Goal: Task Accomplishment & Management: Manage account settings

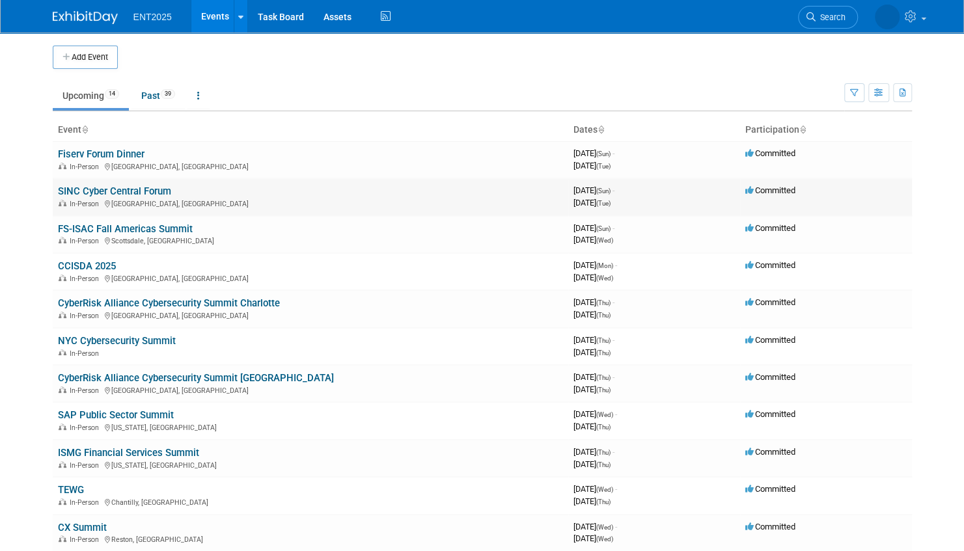
click at [158, 188] on link "SINC Cyber Central Forum" at bounding box center [114, 192] width 113 height 12
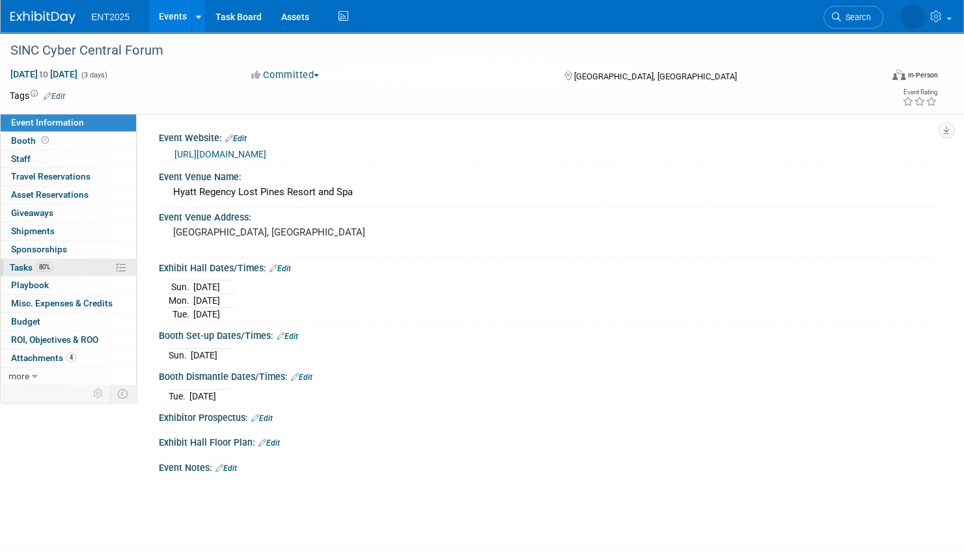
click at [91, 264] on link "80% Tasks 80%" at bounding box center [68, 268] width 135 height 18
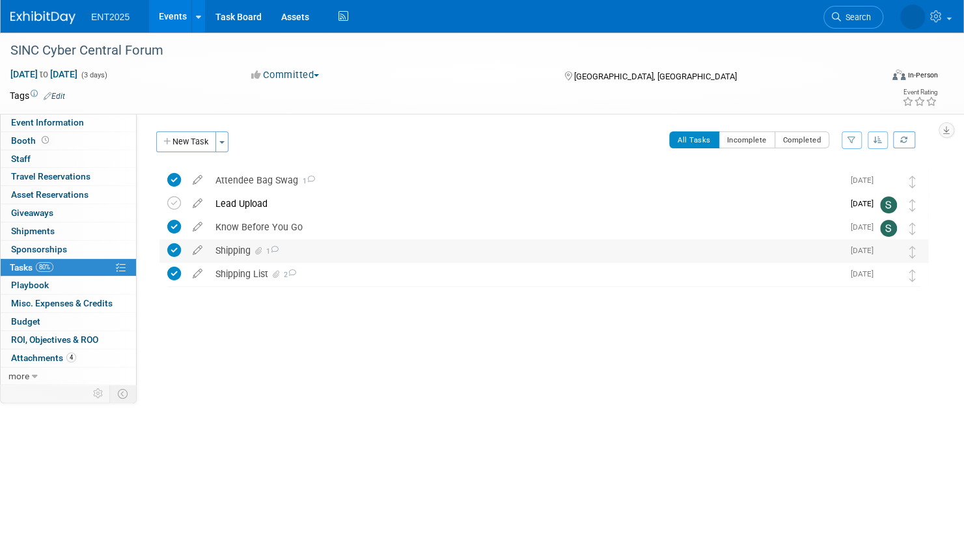
click at [292, 253] on div "Shipping 1" at bounding box center [526, 251] width 634 height 22
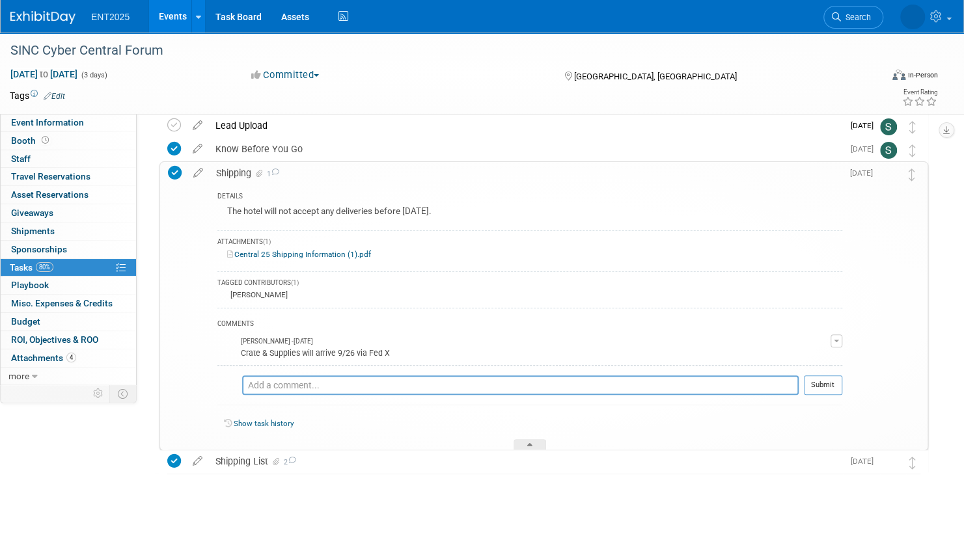
scroll to position [79, 0]
click at [388, 460] on div "Shipping List 2" at bounding box center [526, 460] width 634 height 22
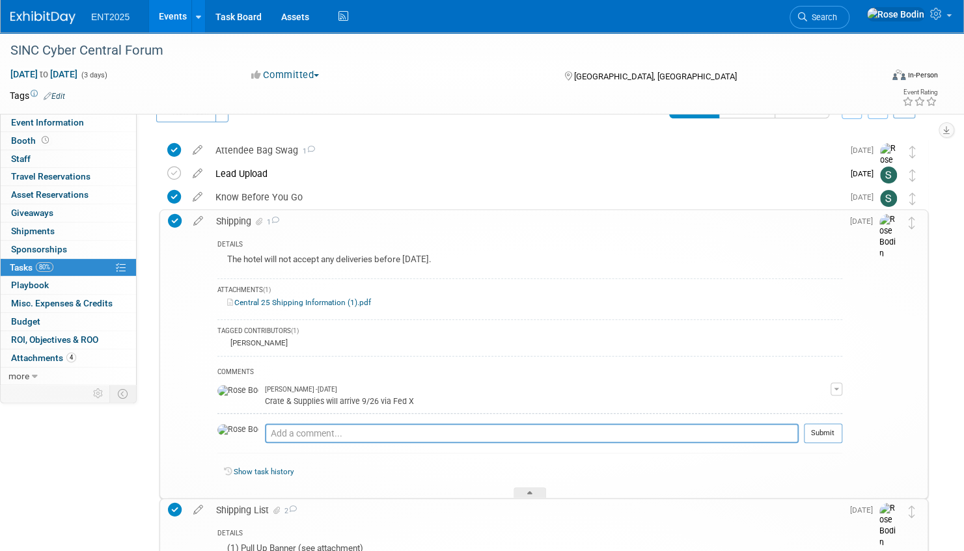
scroll to position [0, 0]
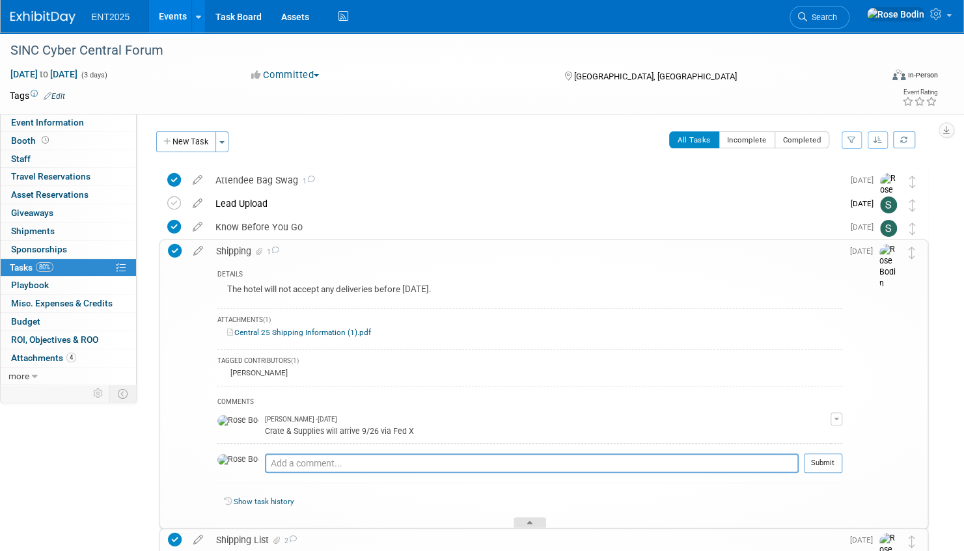
click at [533, 520] on div at bounding box center [530, 523] width 33 height 11
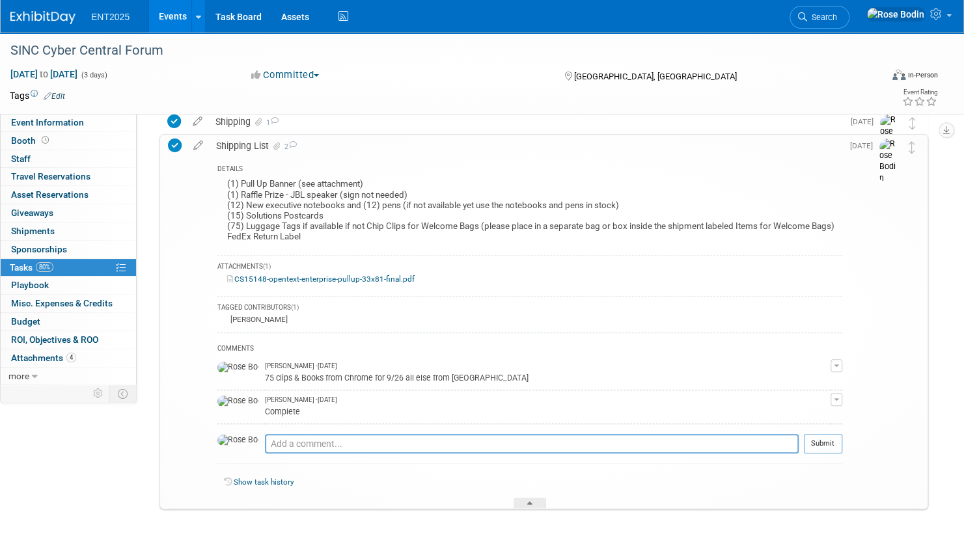
scroll to position [130, 0]
click at [531, 501] on icon at bounding box center [529, 505] width 5 height 8
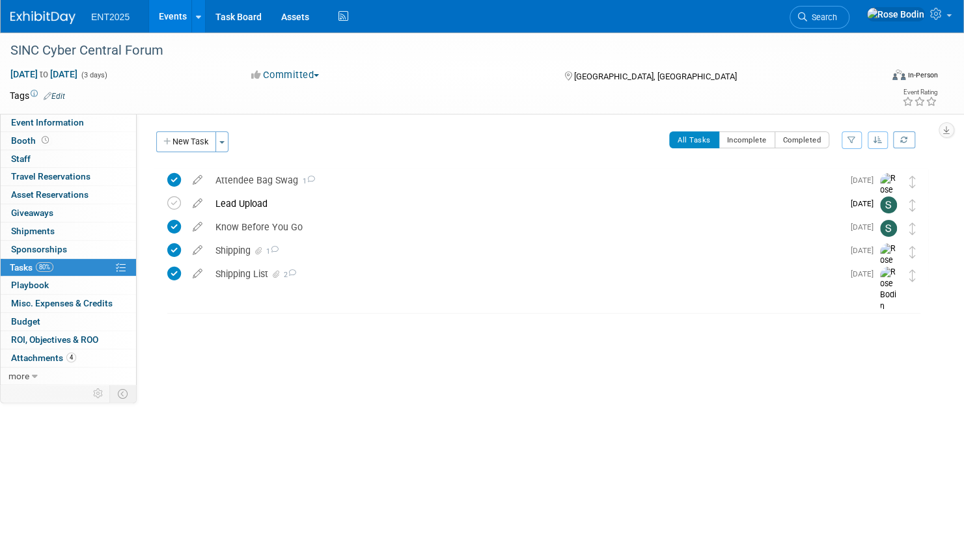
click at [171, 11] on link "Events" at bounding box center [173, 16] width 48 height 33
